Goal: Task Accomplishment & Management: Use online tool/utility

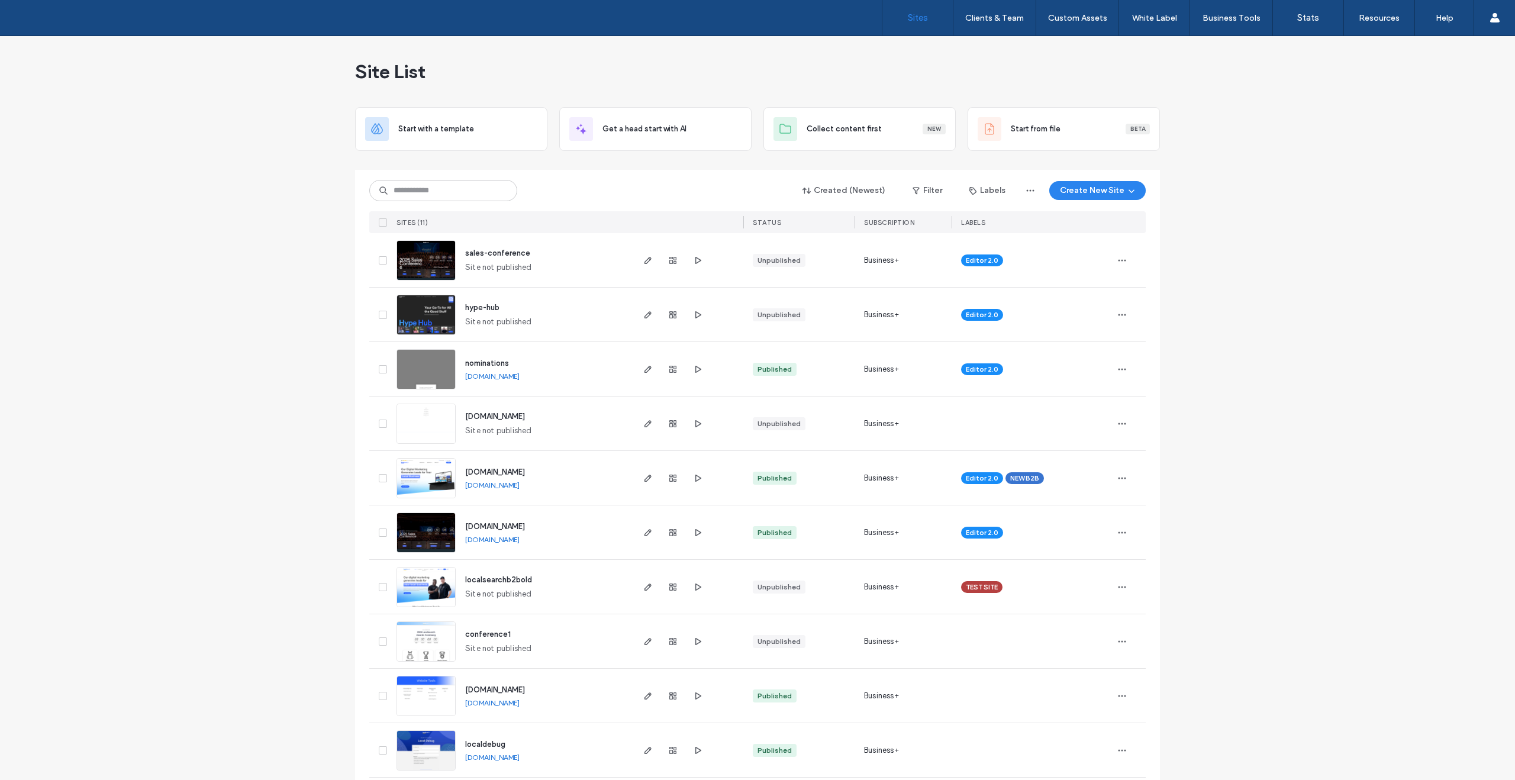
scroll to position [66, 0]
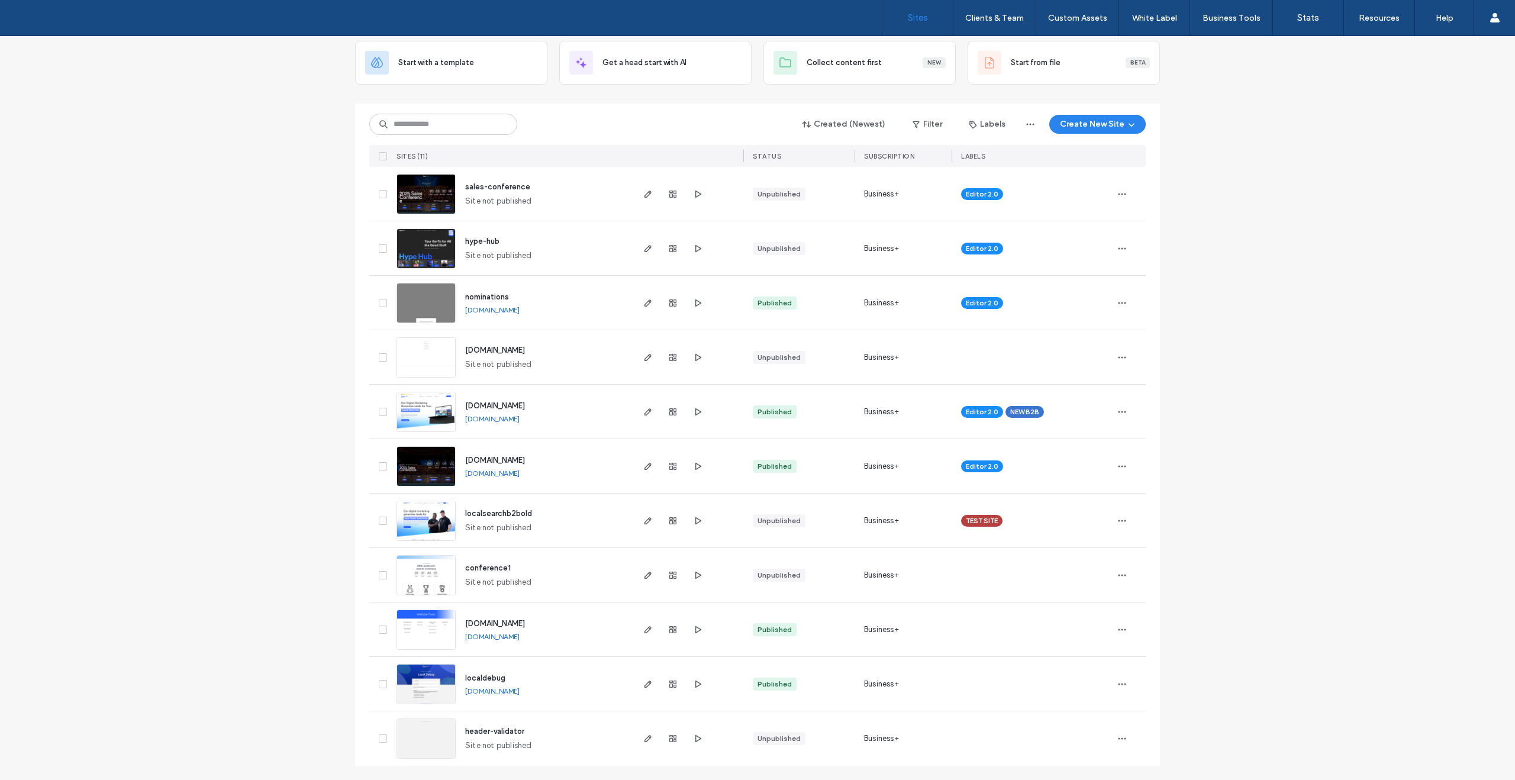
click at [414, 459] on img at bounding box center [426, 487] width 58 height 81
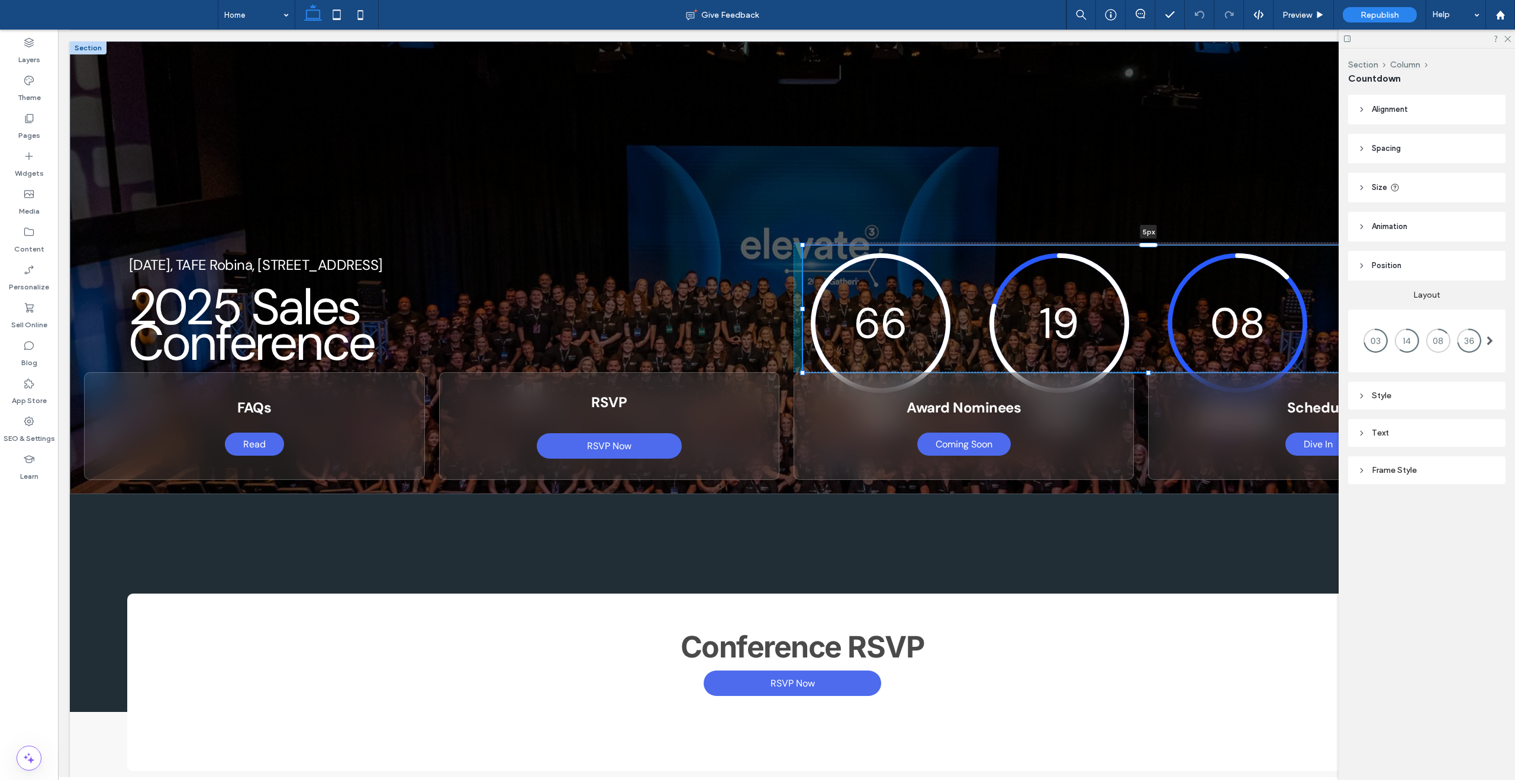
click at [1133, 246] on div "[DATE], TAFE Robina, [STREET_ADDRESS] 2025 Sales Conference 66 19 08 40 Days Ho…" at bounding box center [787, 267] width 1434 height 453
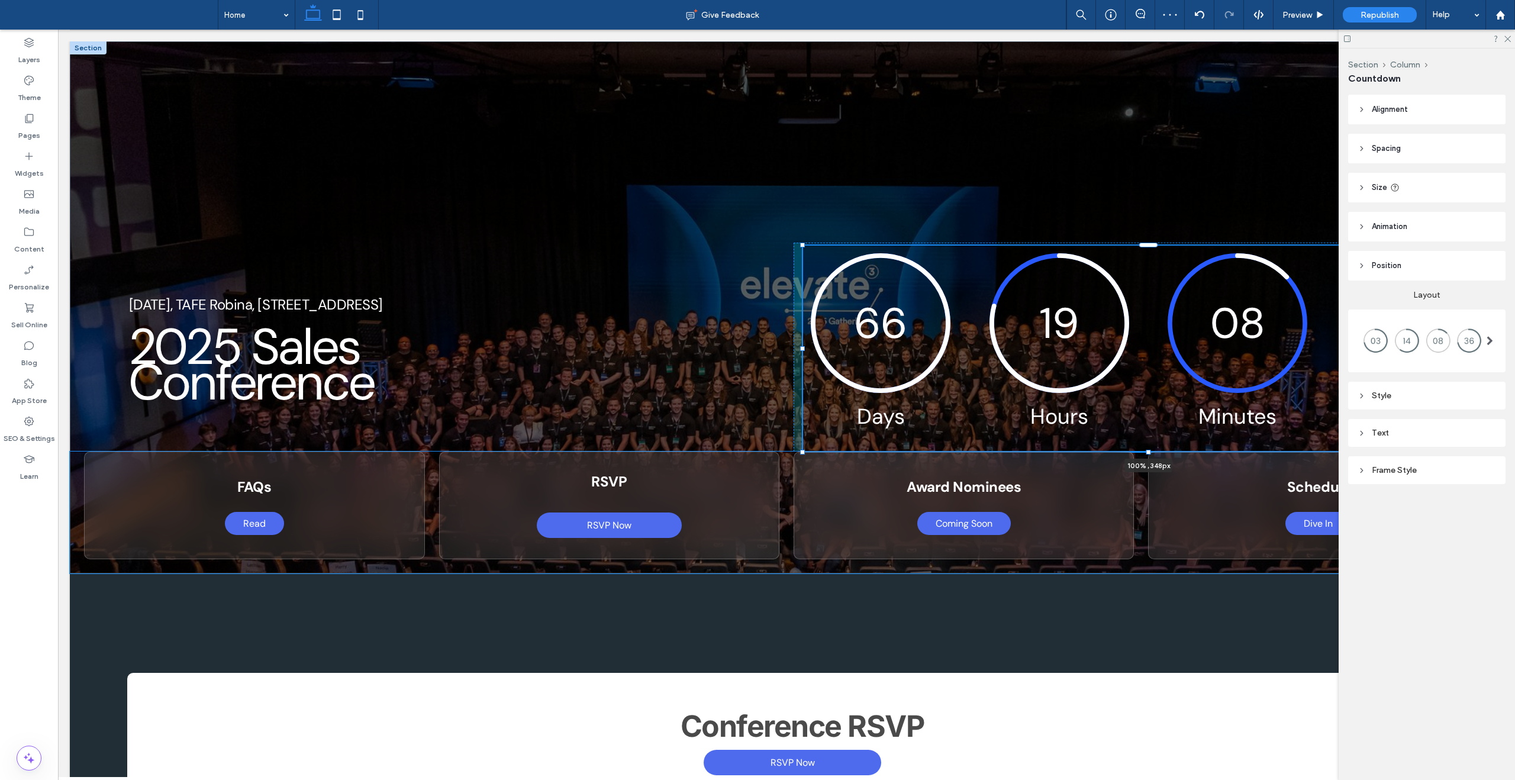
drag, startPoint x: 1148, startPoint y: 379, endPoint x: 1147, endPoint y: 411, distance: 32.0
click at [1147, 411] on div "[DATE], TAFE Robina, [STREET_ADDRESS] 2025 Sales Conference 66 19 08 37 Days Ho…" at bounding box center [787, 307] width 1434 height 532
type input "***"
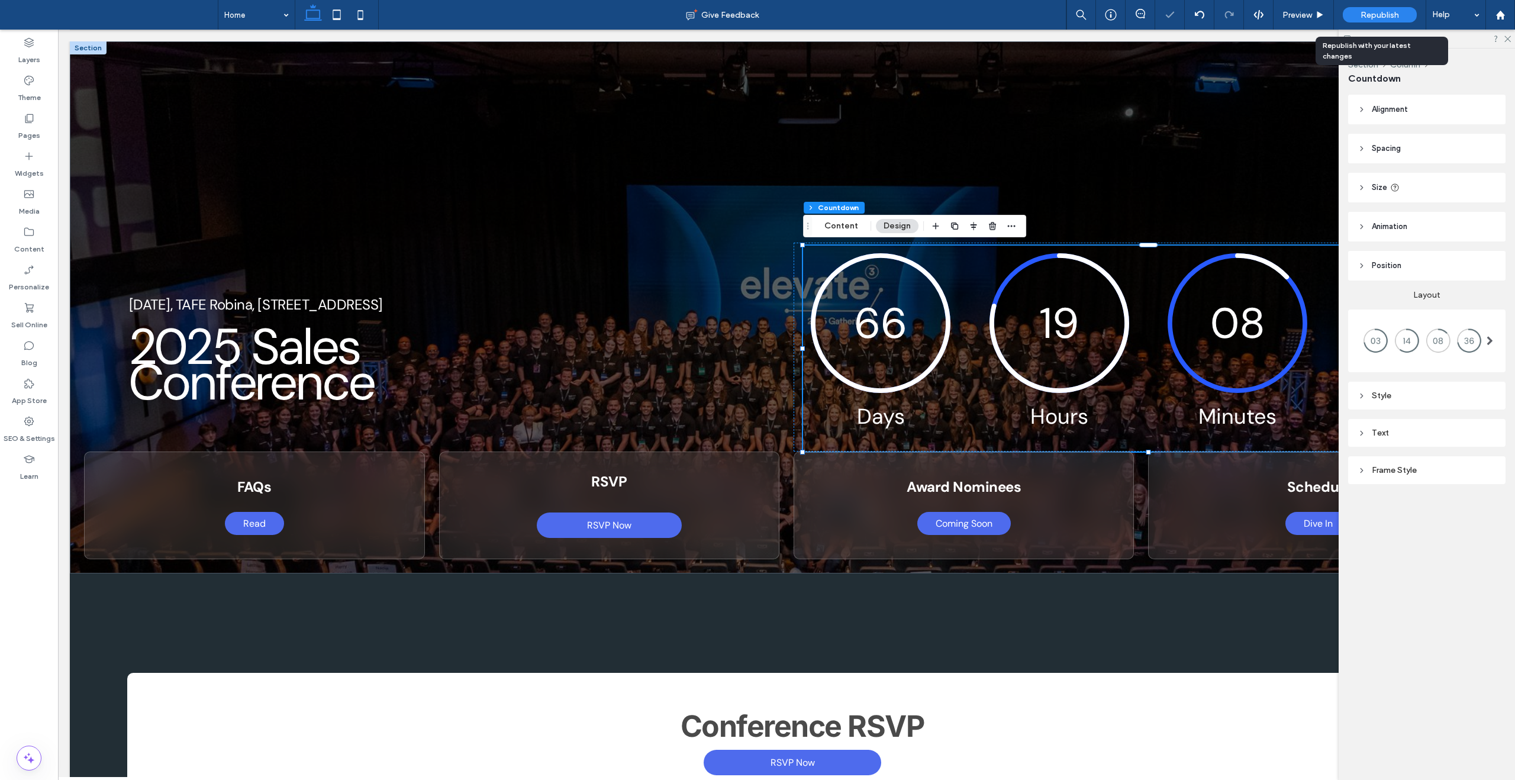
click at [1386, 18] on span "Republish" at bounding box center [1380, 15] width 38 height 10
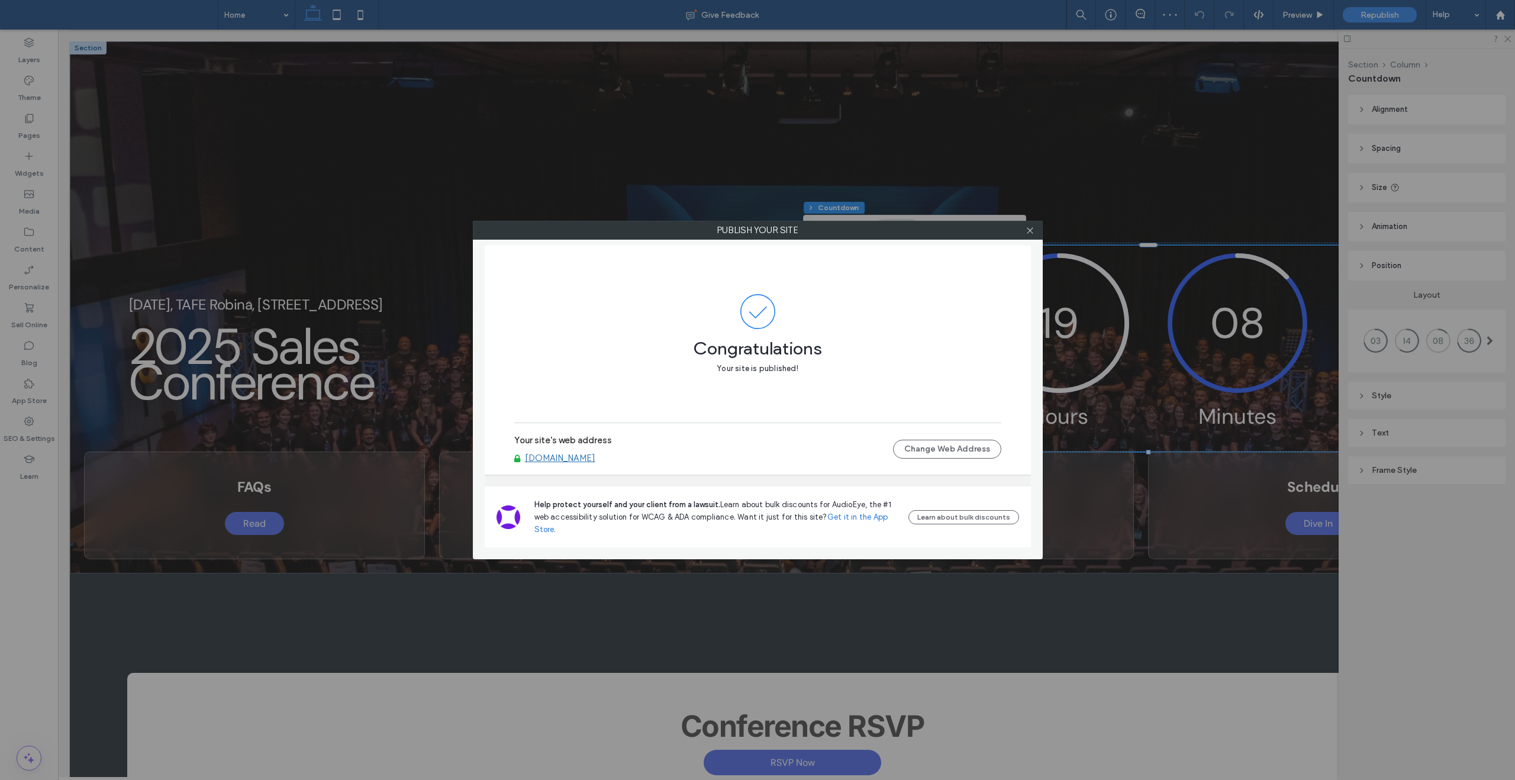
click at [596, 458] on link "[DOMAIN_NAME]" at bounding box center [560, 458] width 70 height 11
click at [1034, 228] on icon at bounding box center [1030, 230] width 9 height 9
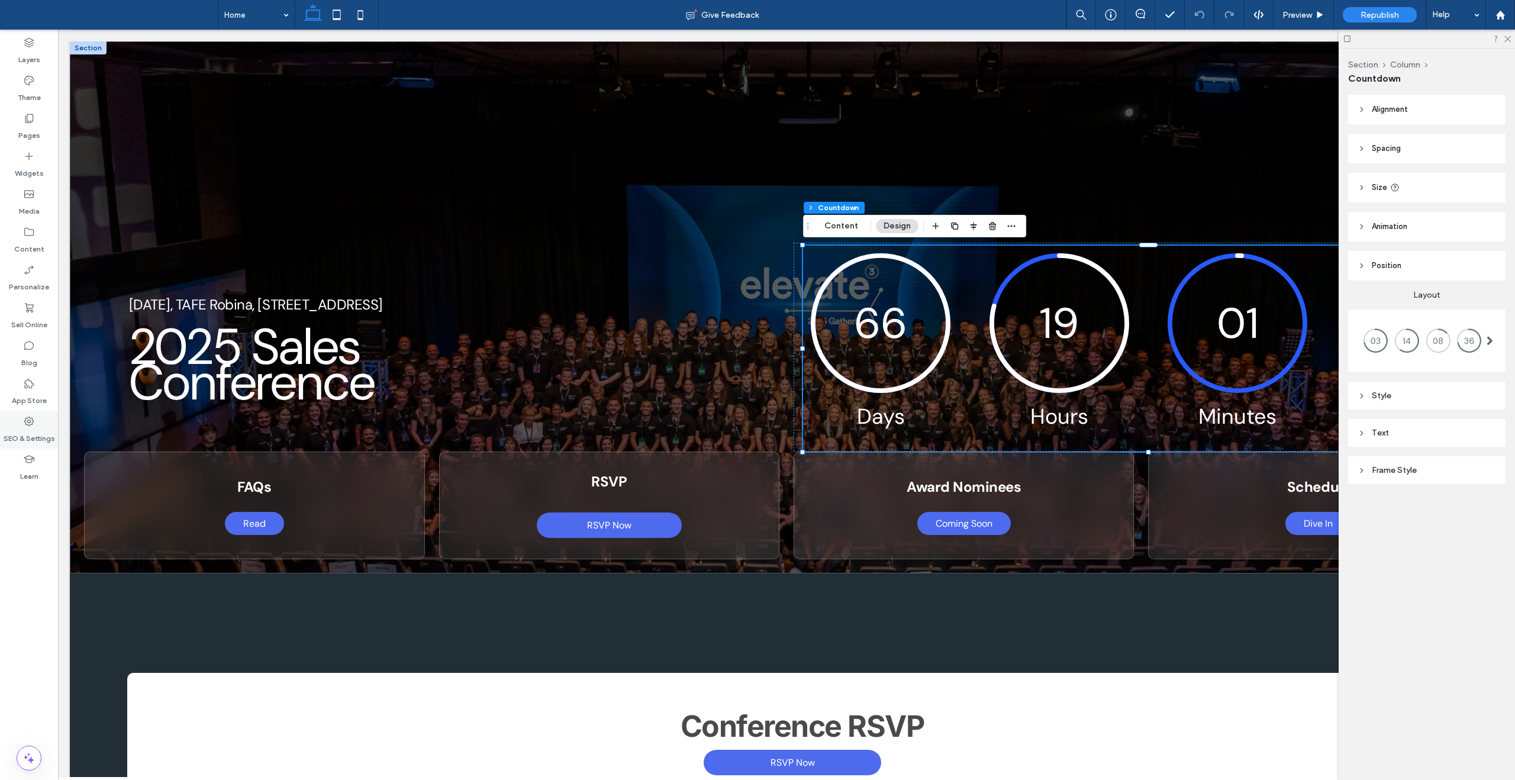
click at [15, 424] on div "SEO & Settings" at bounding box center [29, 430] width 58 height 38
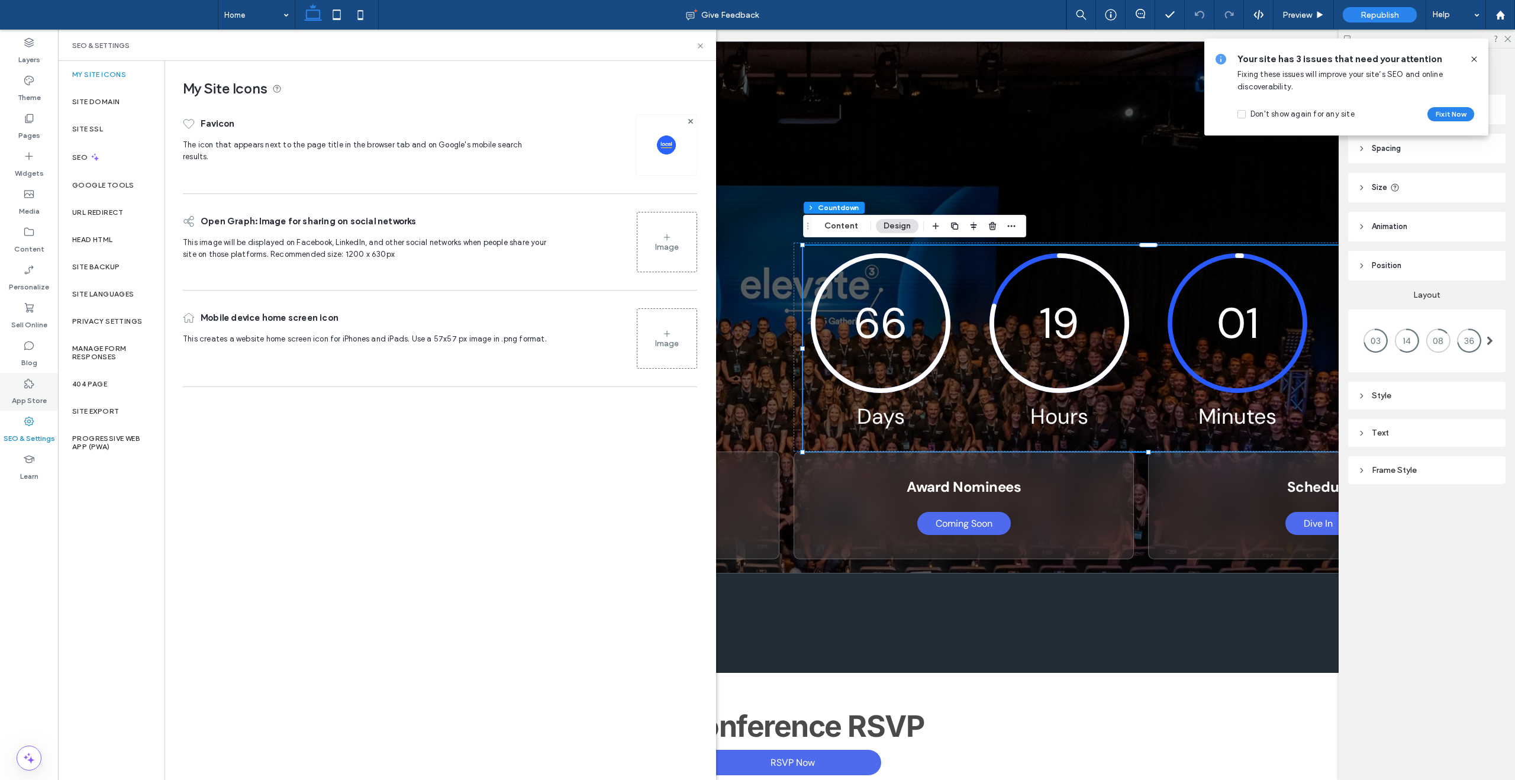
click at [27, 391] on label "App Store" at bounding box center [29, 398] width 35 height 17
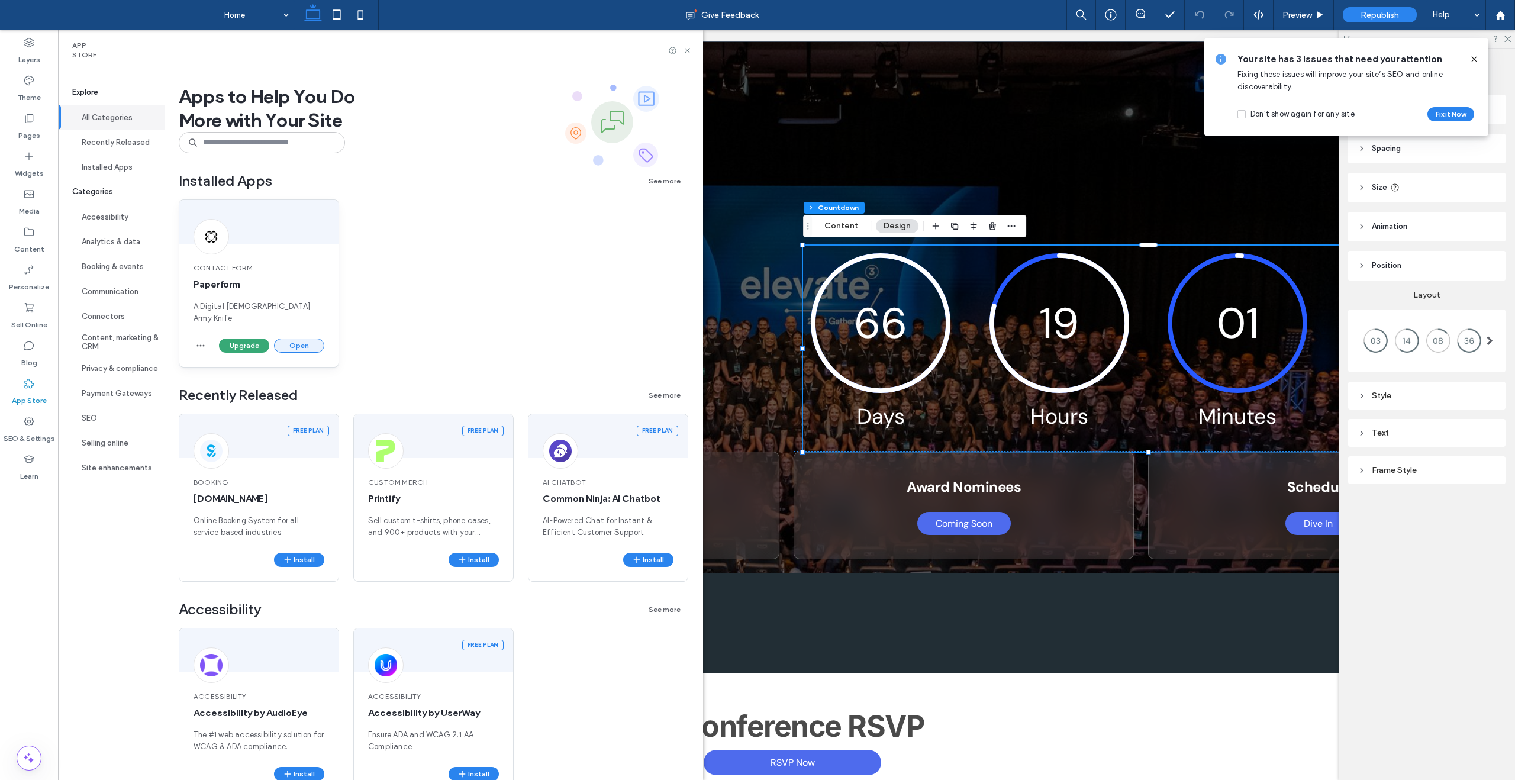
click at [306, 339] on button "Open" at bounding box center [299, 346] width 50 height 14
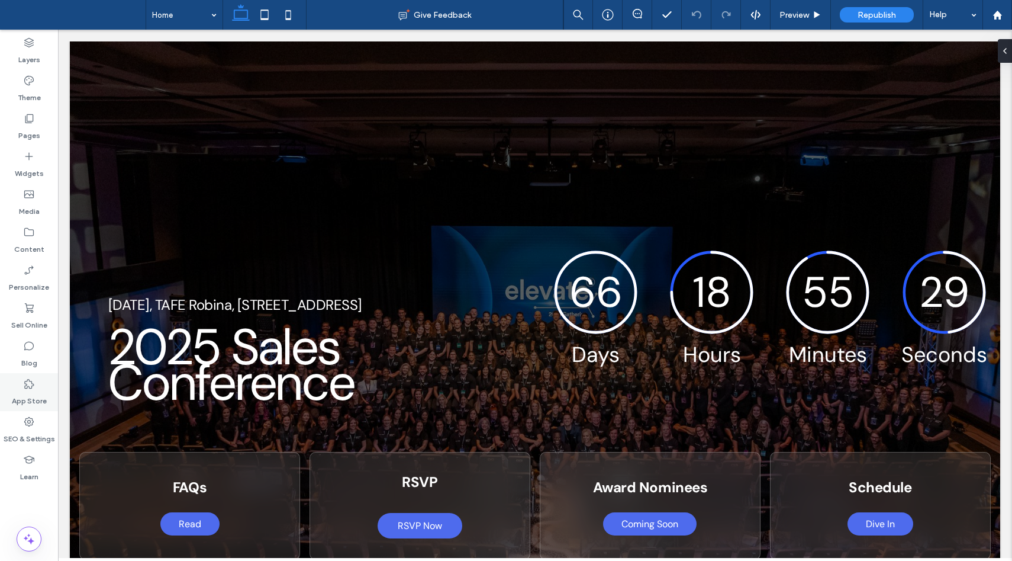
click at [22, 391] on label "App Store" at bounding box center [29, 398] width 35 height 17
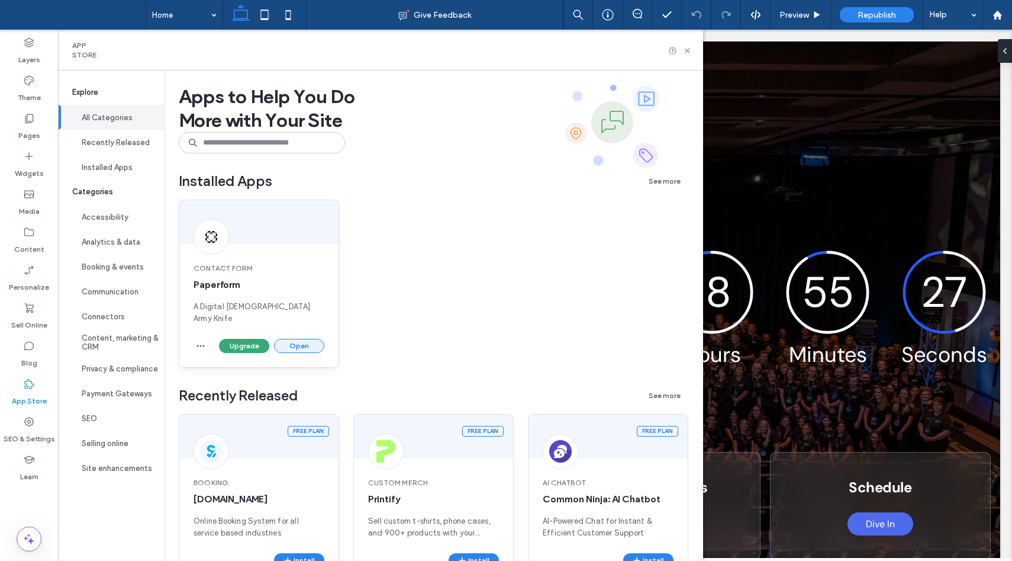
click at [298, 339] on button "Open" at bounding box center [299, 346] width 50 height 14
